Goal: Task Accomplishment & Management: Use online tool/utility

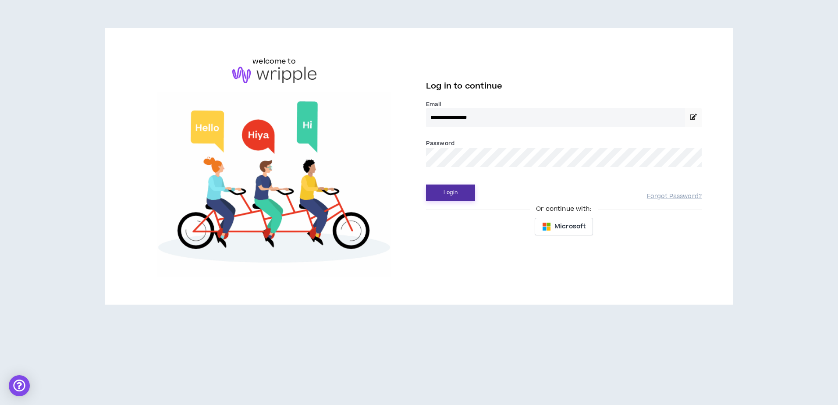
click at [461, 190] on button "Login" at bounding box center [450, 193] width 49 height 16
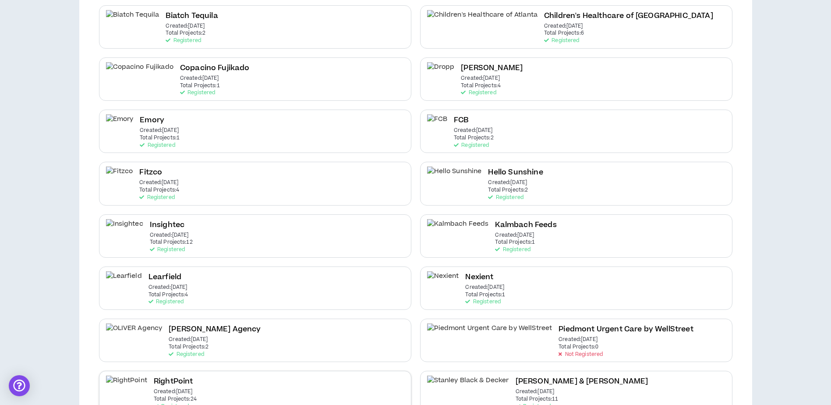
scroll to position [307, 0]
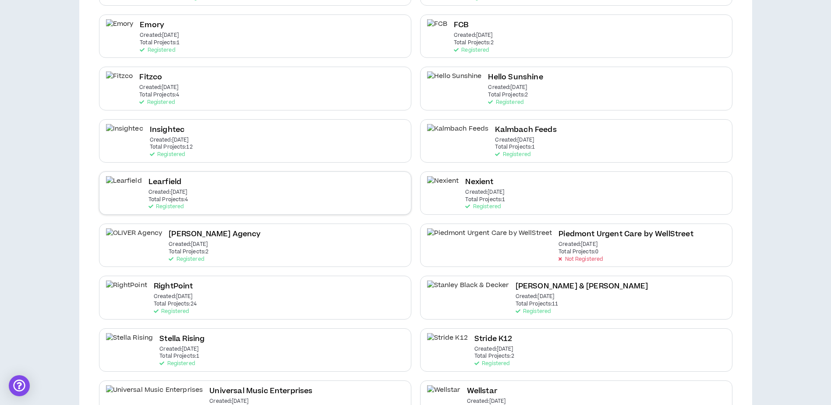
click at [216, 198] on div "Learfield Created: [DATE] Total Projects: 4 Registered" at bounding box center [255, 192] width 312 height 43
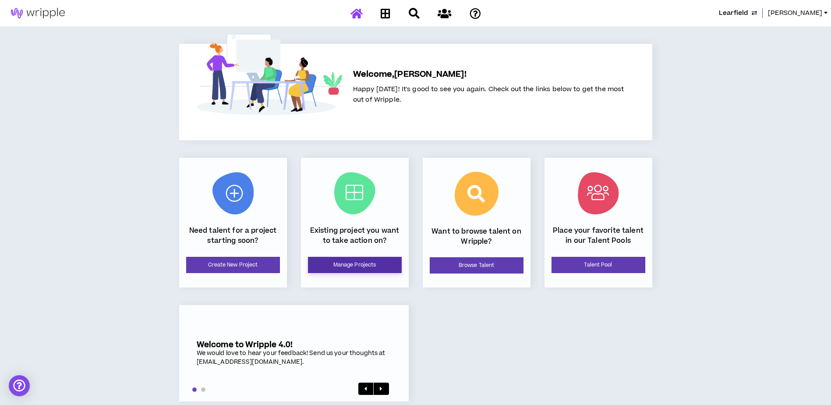
click at [371, 269] on link "Manage Projects" at bounding box center [355, 265] width 94 height 16
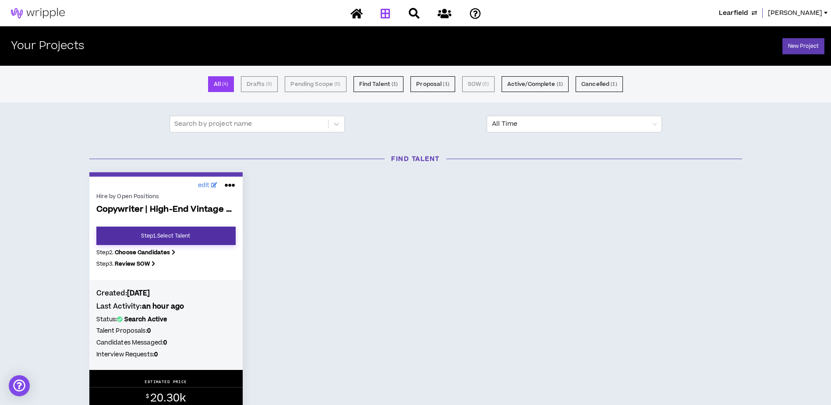
click at [210, 238] on link "Step 1 . Select Talent" at bounding box center [165, 236] width 139 height 18
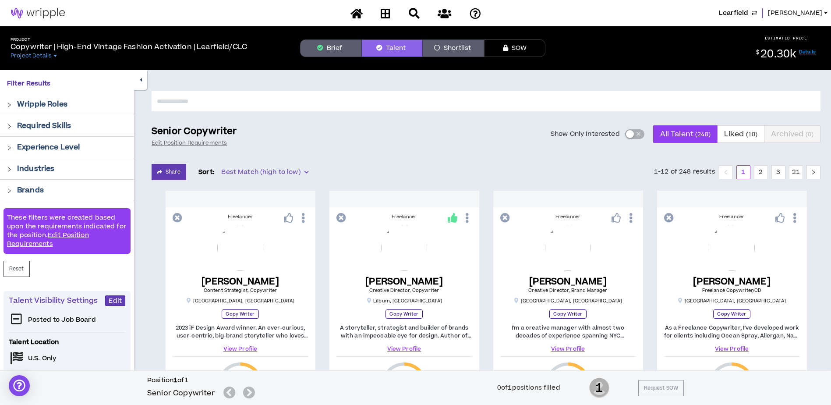
click at [333, 46] on button "Brief" at bounding box center [330, 48] width 61 height 18
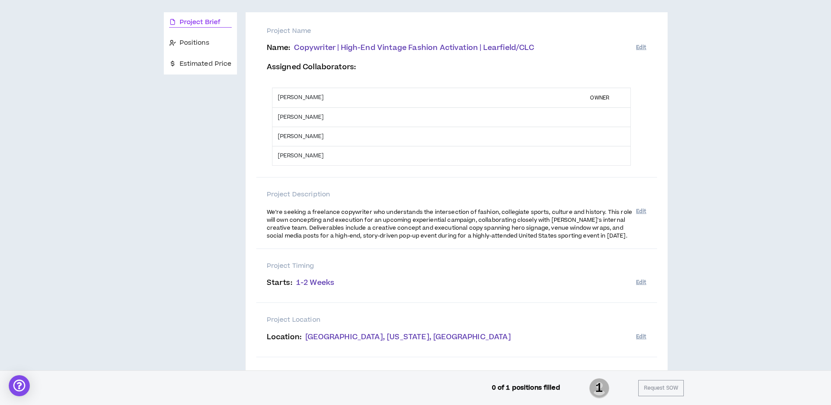
scroll to position [82, 0]
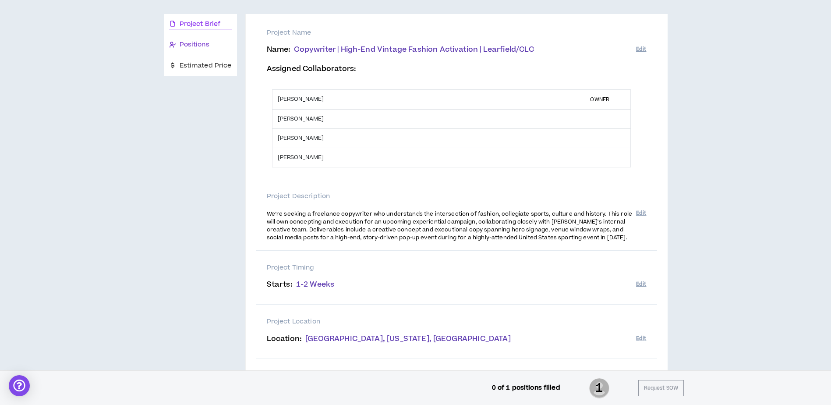
click at [197, 41] on span "Positions" at bounding box center [195, 45] width 30 height 10
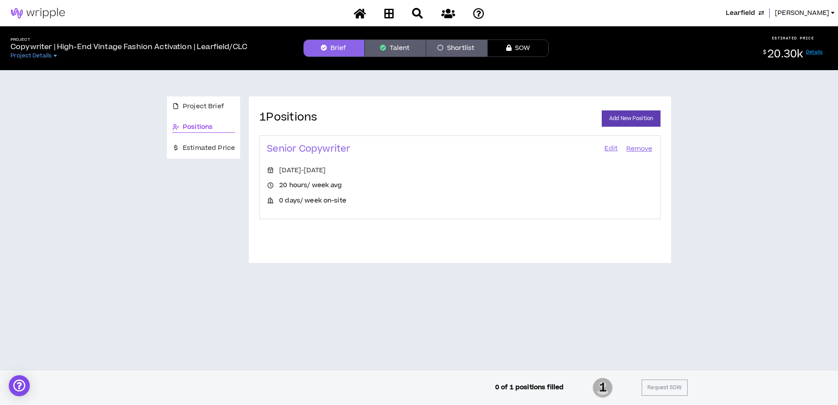
click at [611, 149] on link "Edit" at bounding box center [610, 149] width 15 height 12
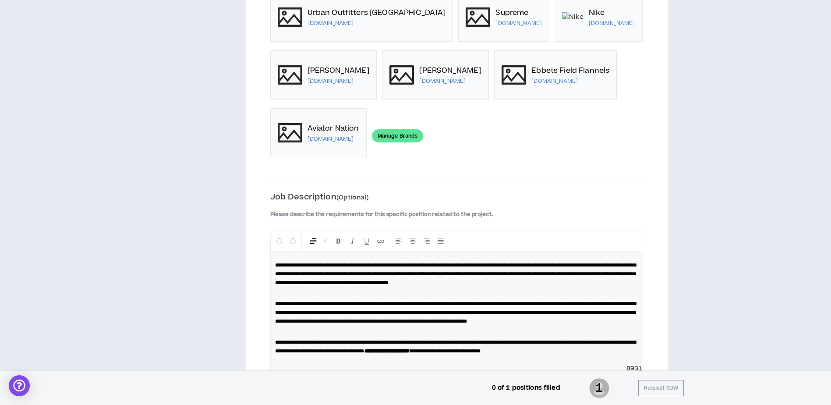
scroll to position [1121, 0]
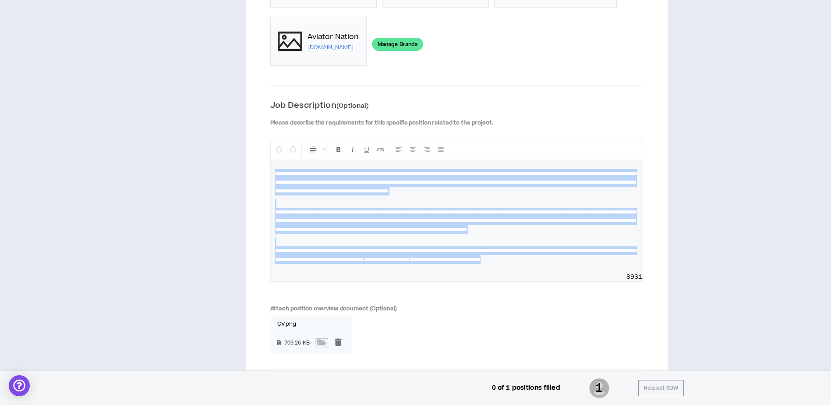
drag, startPoint x: 273, startPoint y: 143, endPoint x: 635, endPoint y: 237, distance: 373.5
click at [635, 237] on div "**********" at bounding box center [457, 216] width 372 height 112
copy div "**********"
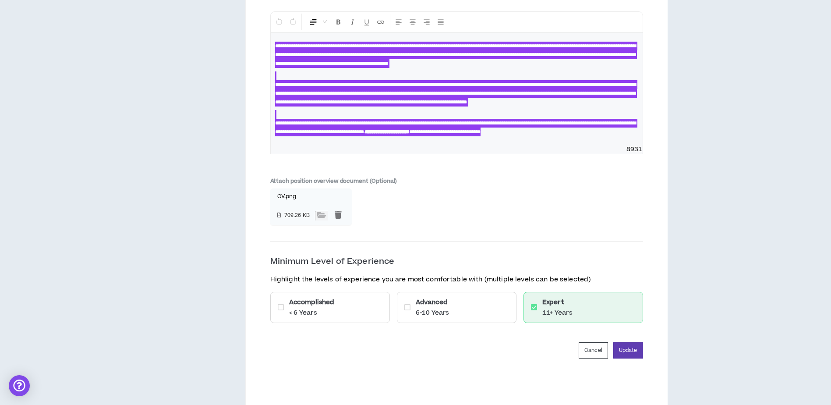
scroll to position [1297, 0]
